Goal: Obtain resource: Obtain resource

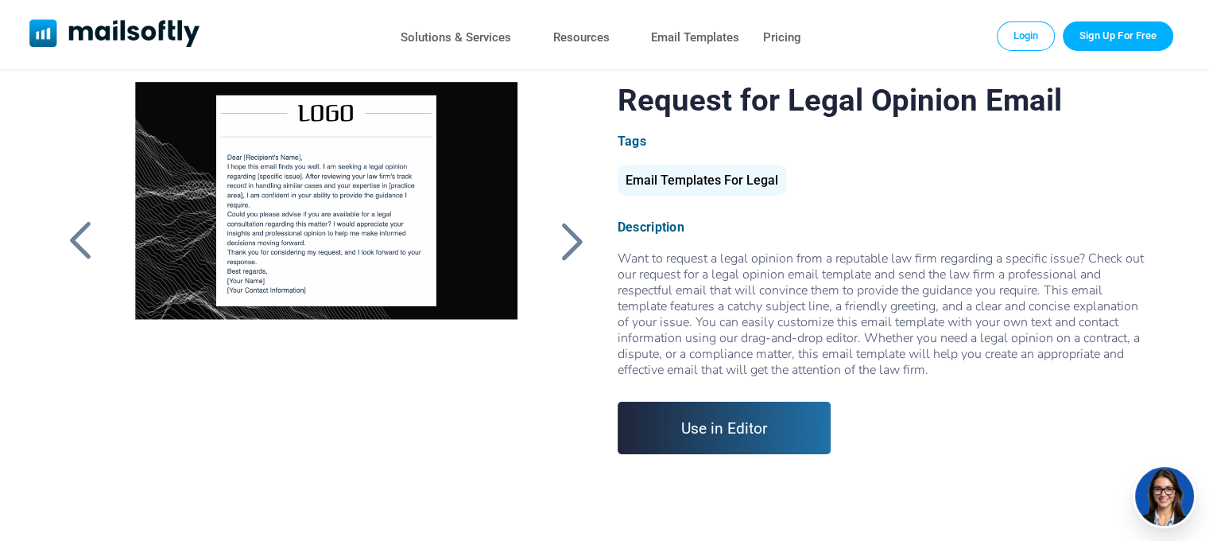
scroll to position [64, 0]
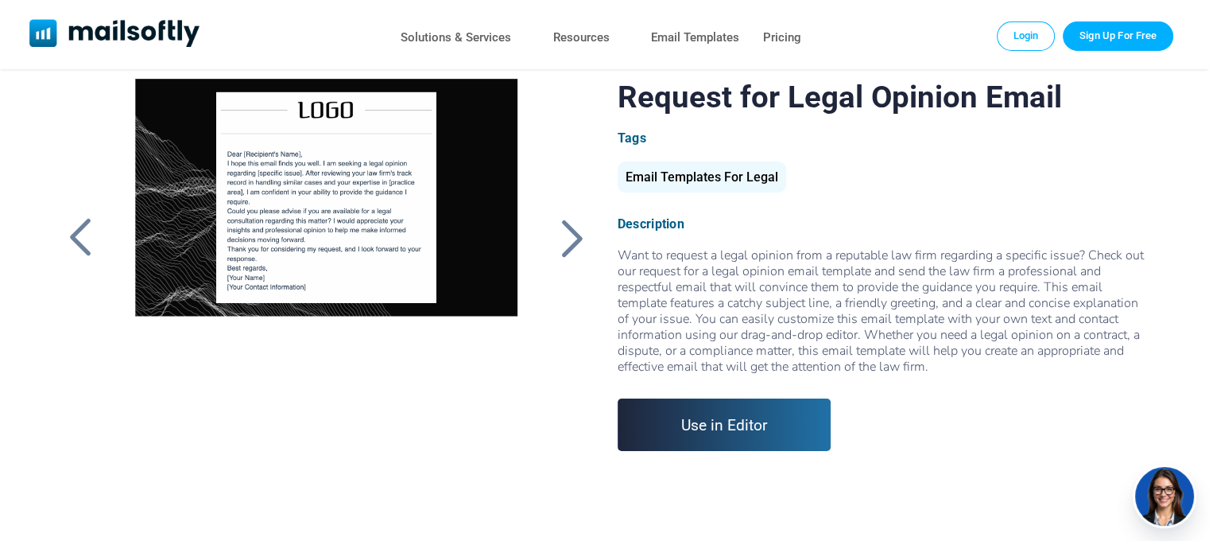
click at [567, 239] on div at bounding box center [572, 237] width 40 height 41
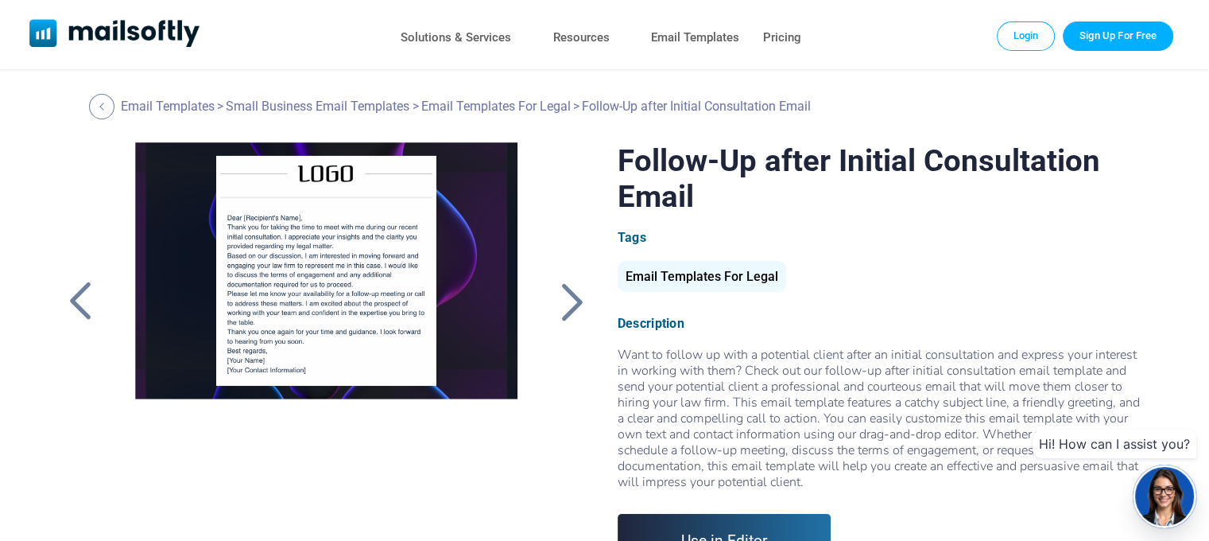
click at [554, 301] on div at bounding box center [572, 301] width 40 height 41
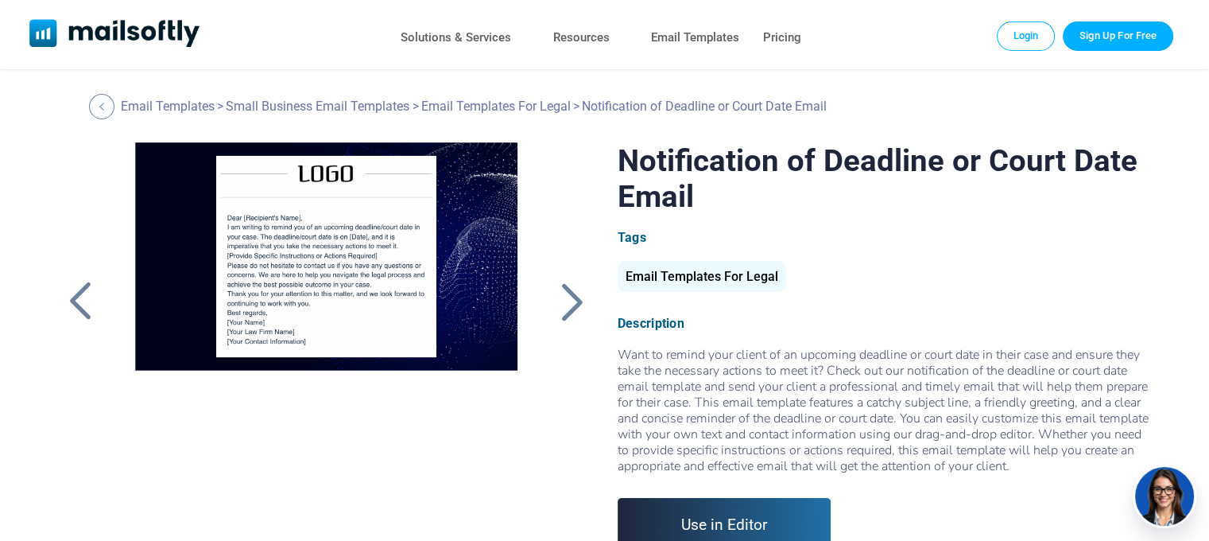
click at [554, 301] on div at bounding box center [572, 301] width 40 height 41
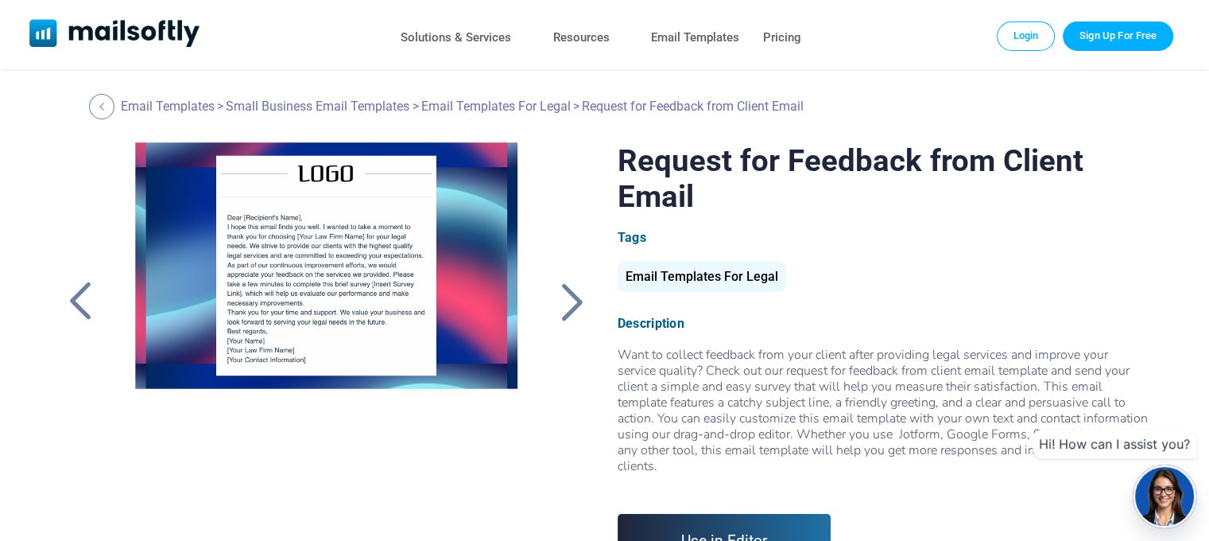
click at [554, 301] on div at bounding box center [572, 301] width 40 height 41
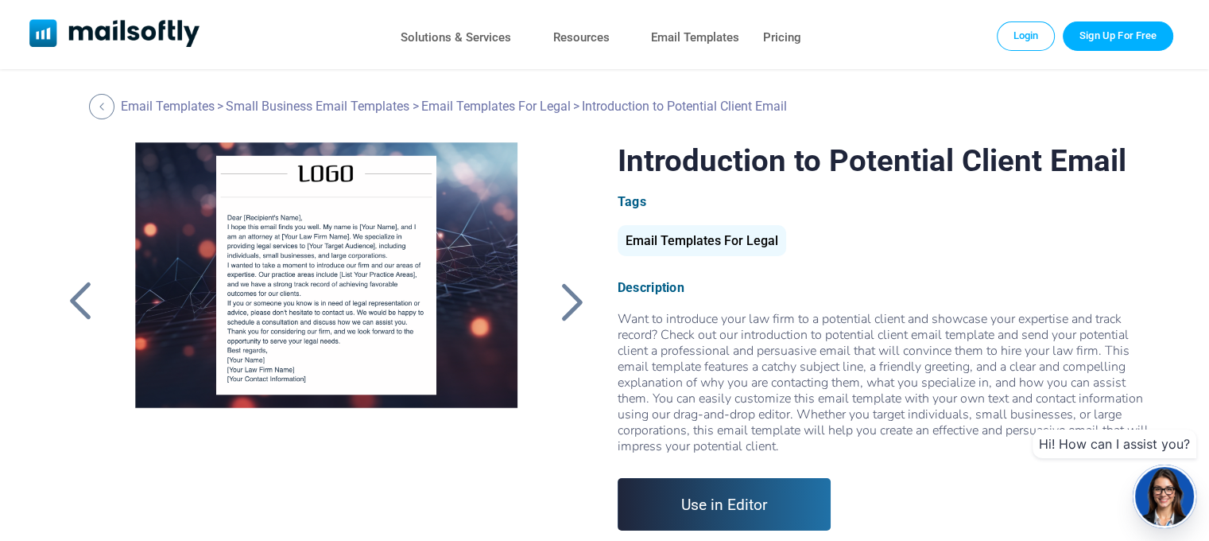
click at [554, 301] on div at bounding box center [572, 301] width 40 height 41
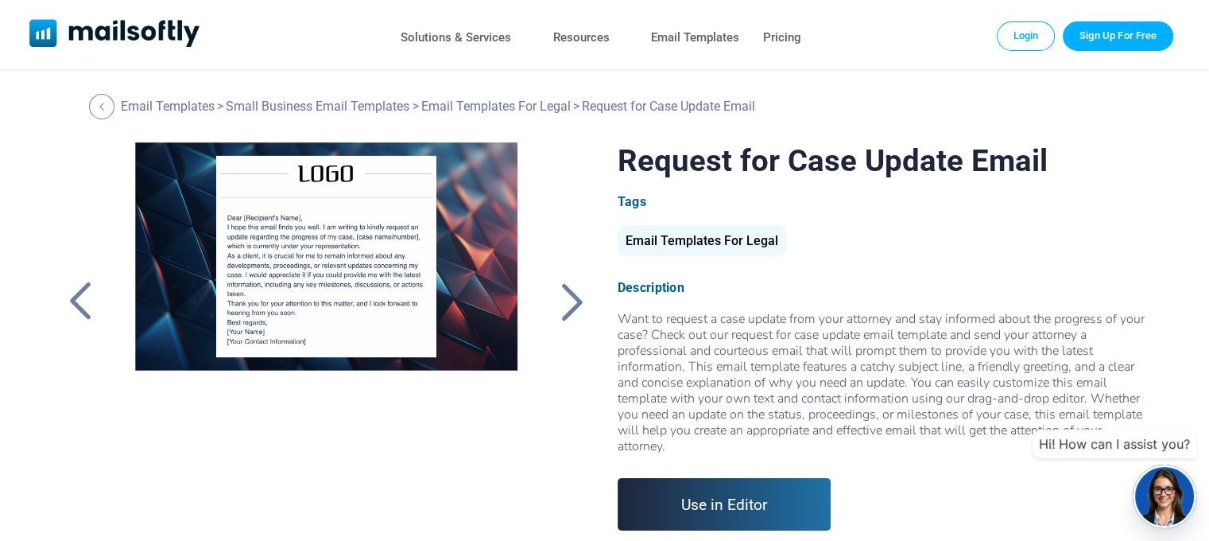
click at [554, 301] on div at bounding box center [572, 301] width 40 height 41
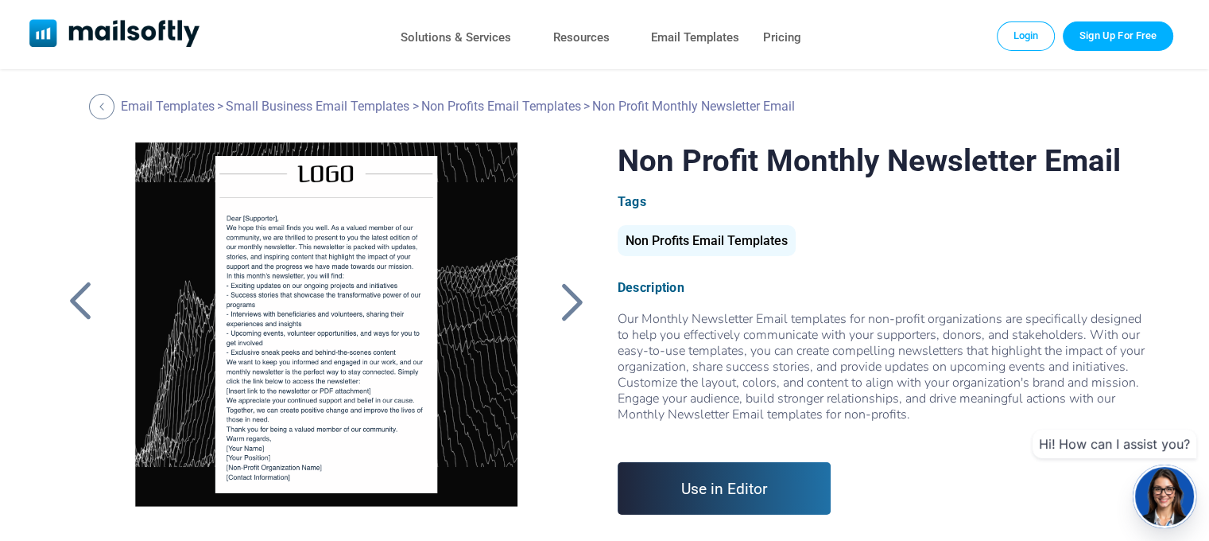
click at [554, 301] on div at bounding box center [572, 301] width 40 height 41
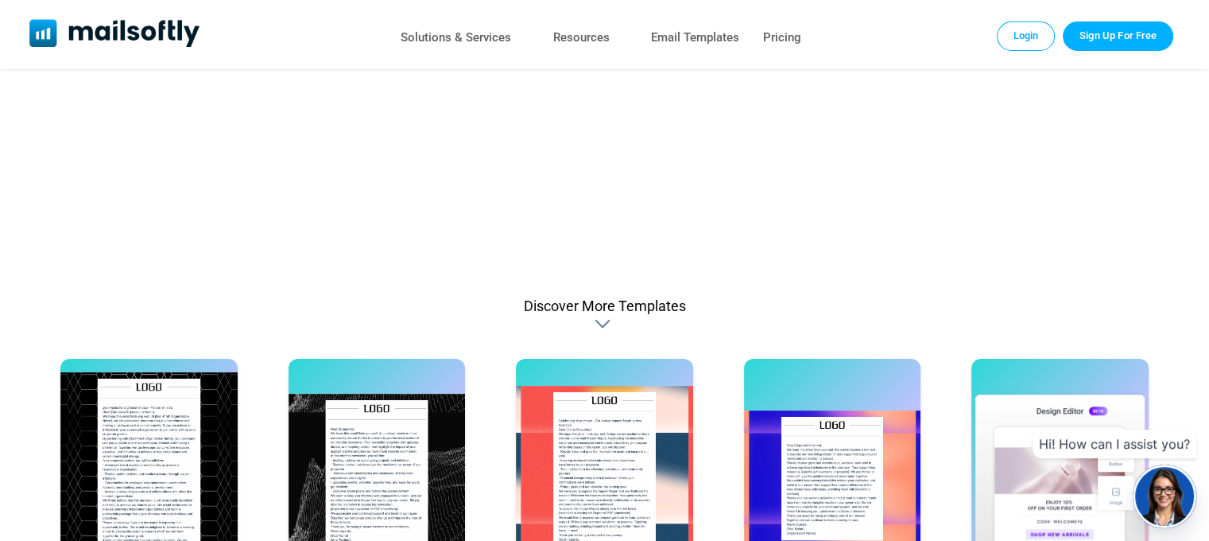
scroll to position [890, 0]
